Goal: Task Accomplishment & Management: Use online tool/utility

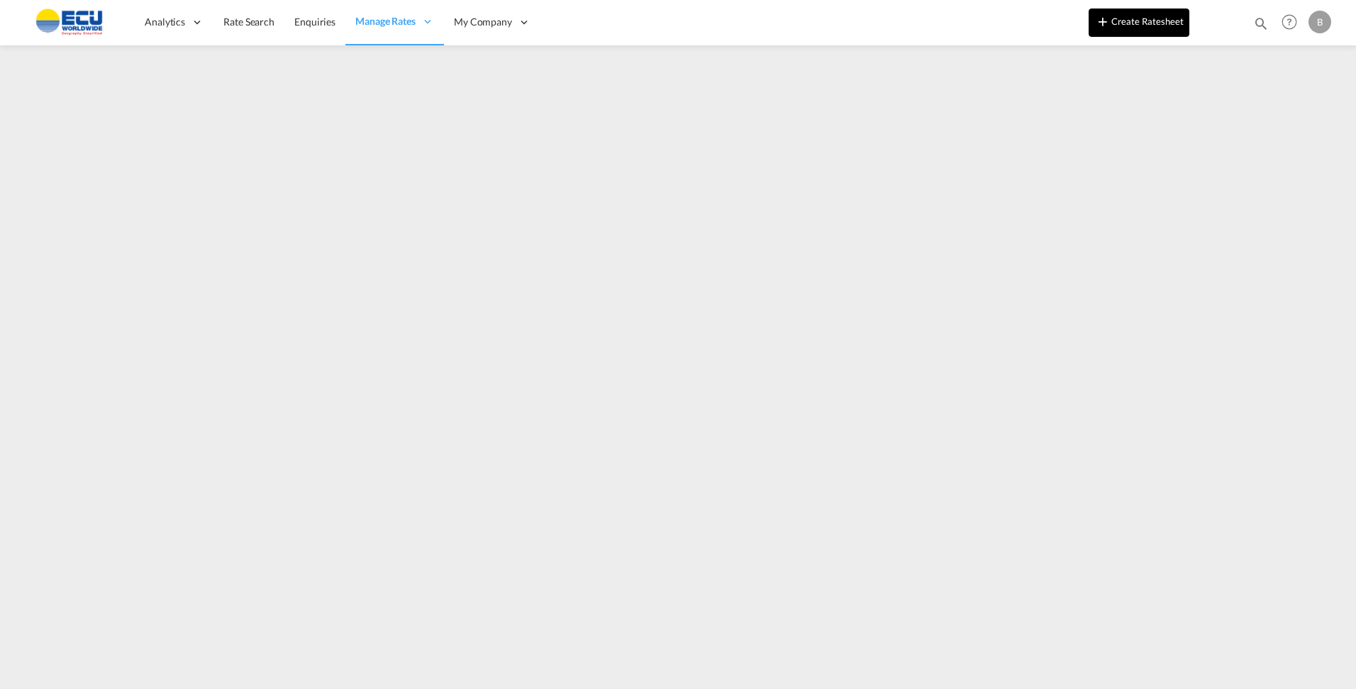
click at [1142, 28] on button "Create Ratesheet" at bounding box center [1139, 23] width 101 height 28
click at [1113, 26] on button "Create Ratesheet" at bounding box center [1139, 23] width 101 height 28
